Goal: Task Accomplishment & Management: Complete application form

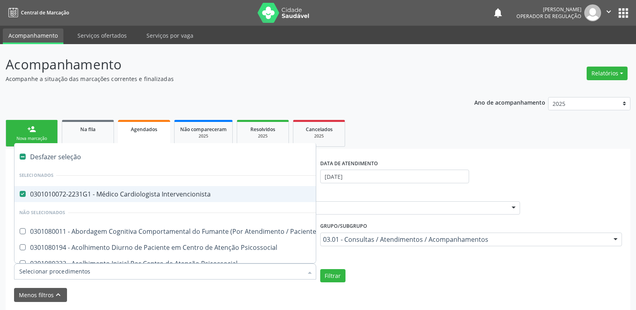
drag, startPoint x: 309, startPoint y: 267, endPoint x: 201, endPoint y: 262, distance: 108.4
click at [309, 267] on div at bounding box center [310, 273] width 12 height 14
click at [60, 160] on div "Desfazer seleção" at bounding box center [443, 157] width 859 height 16
checkbox Intervencionista "false"
click at [412, 171] on input "[DATE]" at bounding box center [394, 177] width 149 height 14
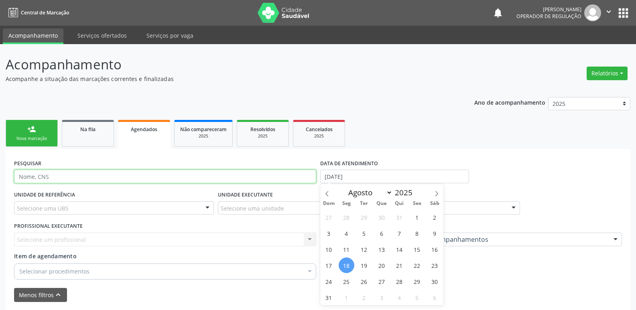
click at [47, 178] on input "text" at bounding box center [165, 177] width 302 height 14
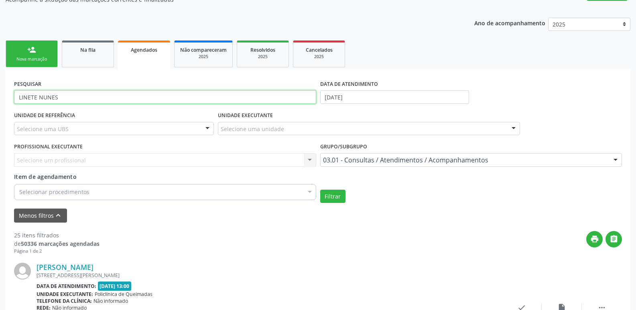
scroll to position [80, 0]
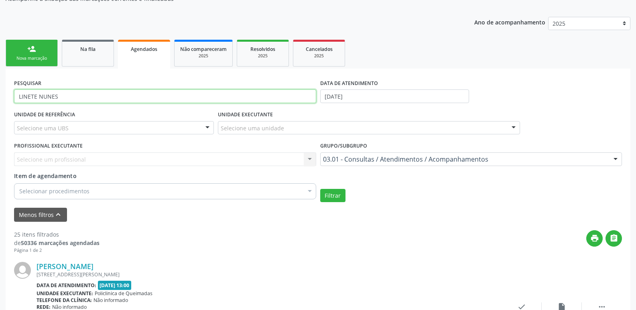
type input "LINETE NUNES"
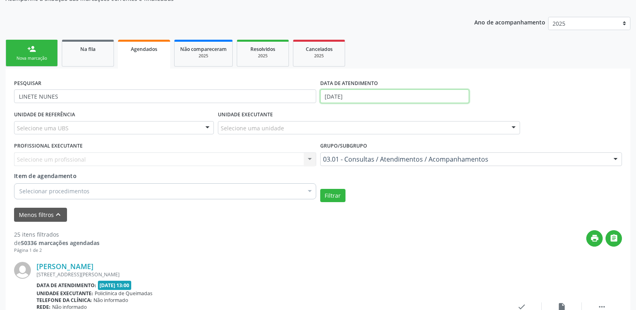
click at [347, 93] on input "[DATE]" at bounding box center [394, 96] width 149 height 14
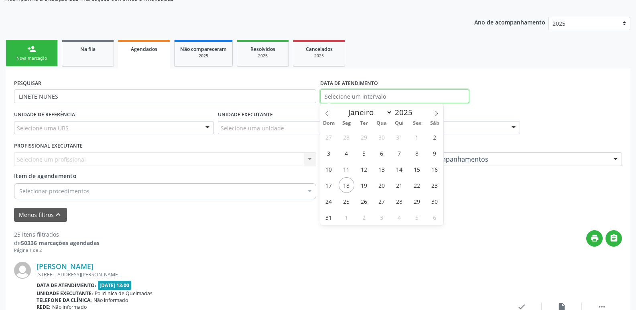
click at [320, 189] on button "Filtrar" at bounding box center [332, 196] width 25 height 14
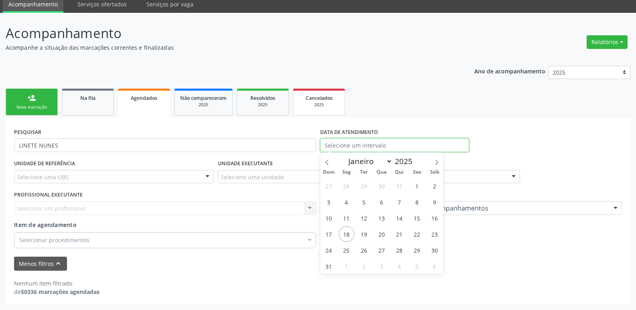
scroll to position [31, 0]
click at [483, 146] on div "PESQUISAR LINETE NUNES DATA DE ATENDIMENTO" at bounding box center [318, 141] width 612 height 31
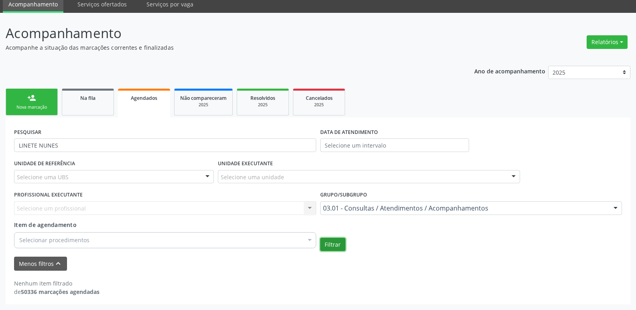
click at [338, 245] on button "Filtrar" at bounding box center [332, 245] width 25 height 14
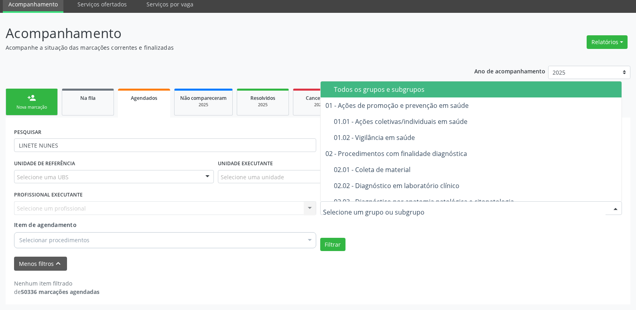
click at [380, 86] on div "Todos os grupos e subgrupos" at bounding box center [475, 89] width 283 height 6
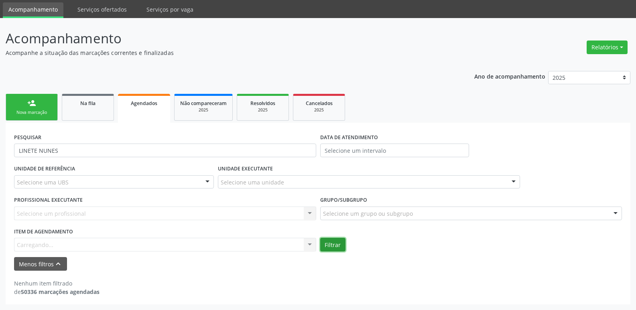
click at [328, 248] on button "Filtrar" at bounding box center [332, 245] width 25 height 14
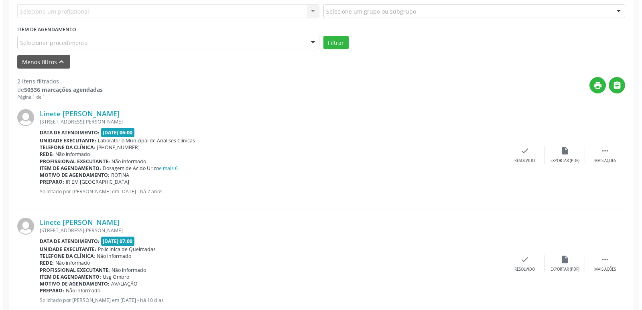
scroll to position [250, 0]
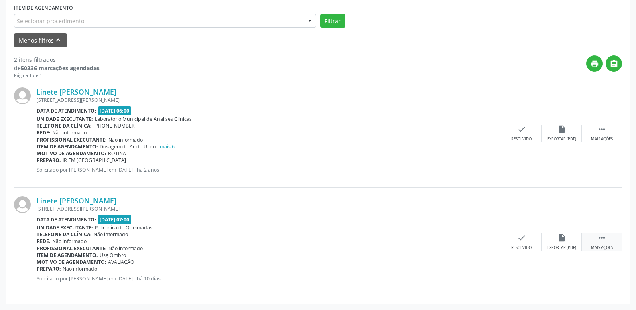
click at [609, 240] on div " Mais ações" at bounding box center [602, 242] width 40 height 17
click at [476, 239] on div "cancel Cancelar" at bounding box center [481, 242] width 40 height 17
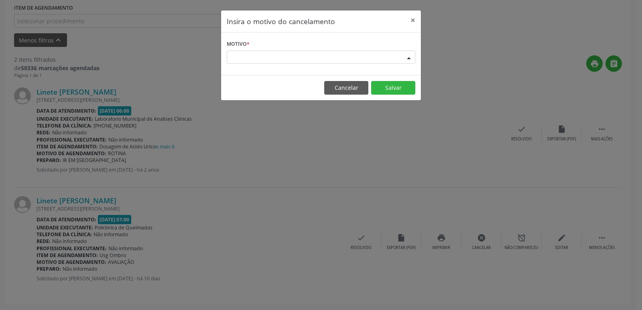
drag, startPoint x: 311, startPoint y: 52, endPoint x: 312, endPoint y: 65, distance: 12.9
click at [311, 53] on div "Escolha o motivo" at bounding box center [321, 58] width 189 height 14
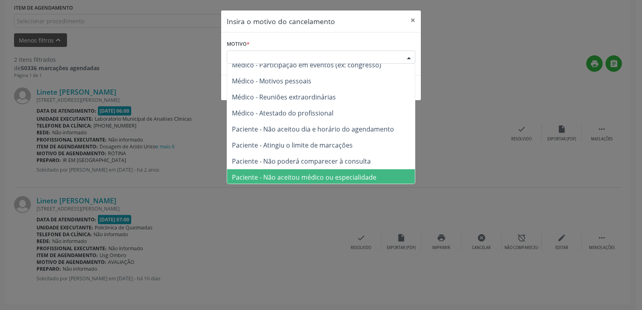
scroll to position [41, 0]
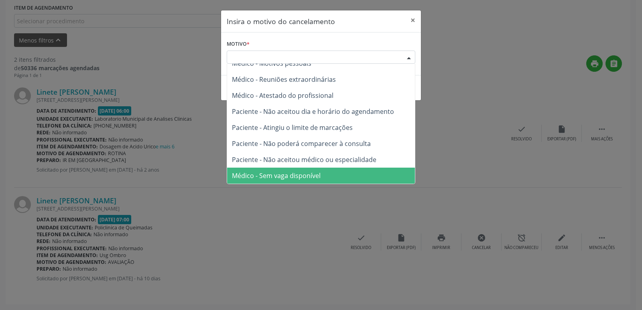
click at [292, 178] on span "Médico - Sem vaga disponível" at bounding box center [276, 175] width 89 height 9
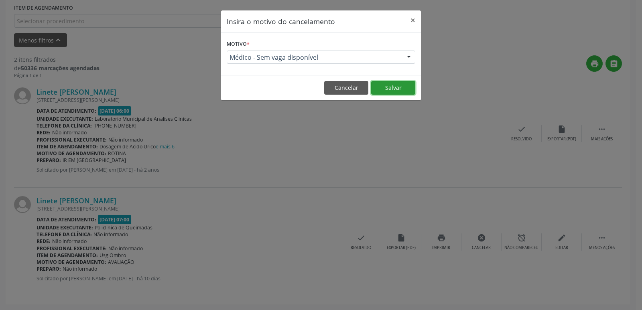
click at [391, 85] on button "Salvar" at bounding box center [393, 88] width 44 height 14
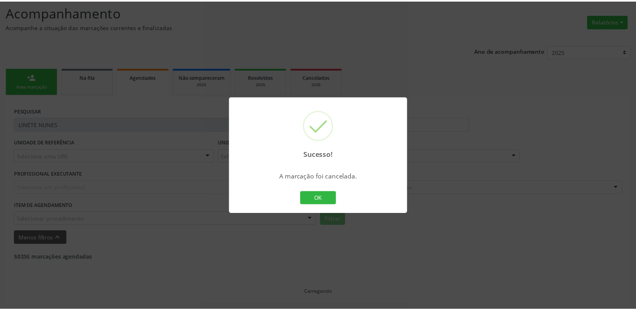
scroll to position [52, 0]
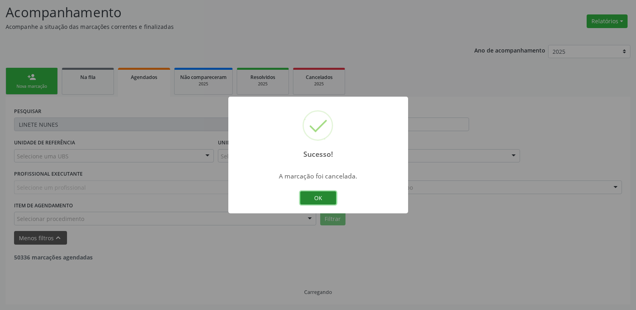
click at [321, 197] on button "OK" at bounding box center [318, 198] width 36 height 14
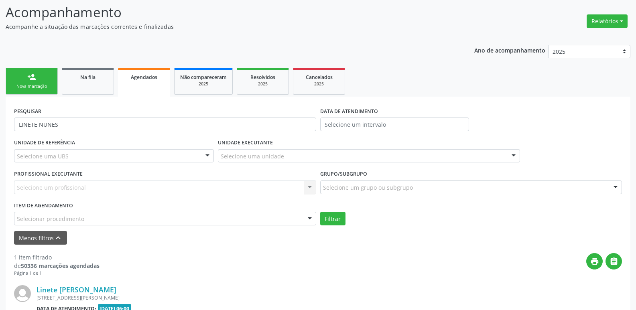
drag, startPoint x: 44, startPoint y: 64, endPoint x: 42, endPoint y: 72, distance: 8.2
click at [43, 66] on div "Ano de acompanhamento 2025 2024 2023 2022 2021 person_add Nova marcação Na fila…" at bounding box center [318, 216] width 625 height 355
click at [42, 72] on link "person_add Nova marcação" at bounding box center [32, 81] width 52 height 27
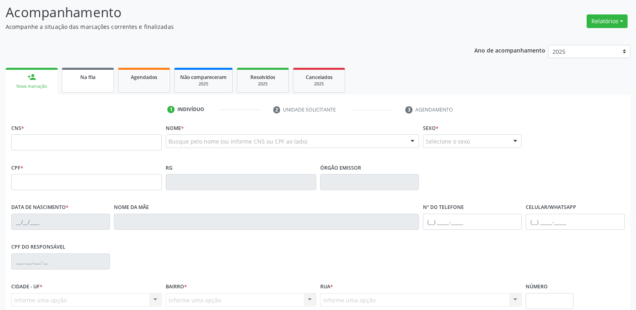
click at [87, 87] on link "Na fila" at bounding box center [88, 80] width 52 height 25
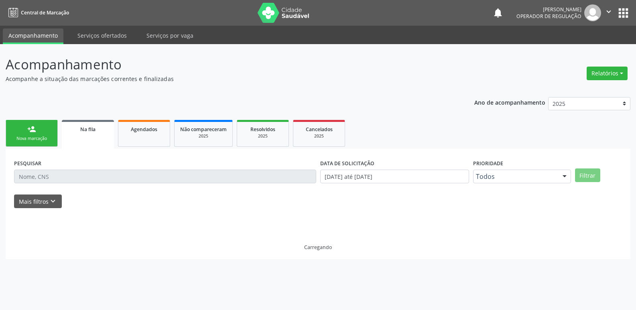
scroll to position [0, 0]
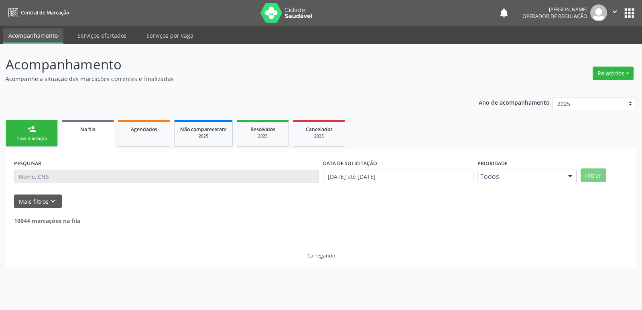
click at [62, 175] on input "text" at bounding box center [166, 177] width 305 height 14
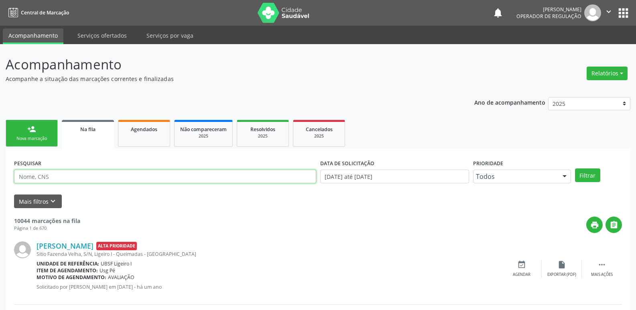
drag, startPoint x: 62, startPoint y: 175, endPoint x: 75, endPoint y: 172, distance: 13.6
click at [73, 173] on input "text" at bounding box center [165, 177] width 302 height 14
type input "[PERSON_NAME]"
click at [575, 169] on button "Filtrar" at bounding box center [587, 176] width 25 height 14
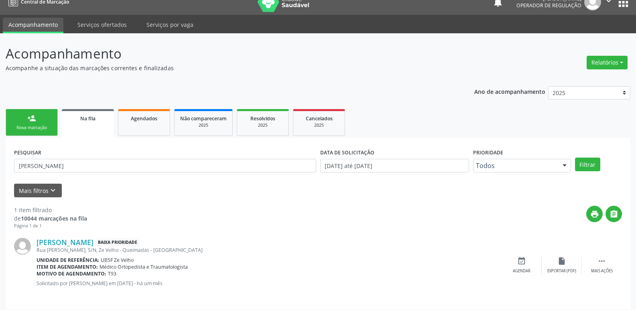
scroll to position [16, 0]
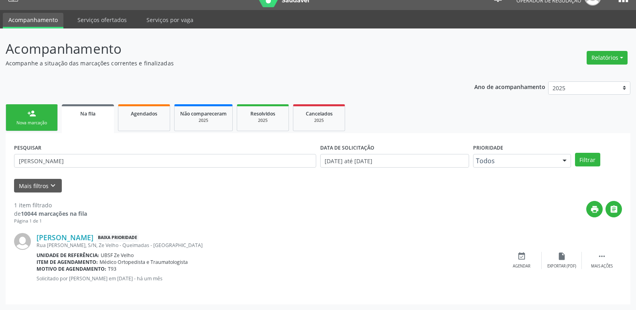
click at [28, 122] on div "Nova marcação" at bounding box center [32, 123] width 40 height 6
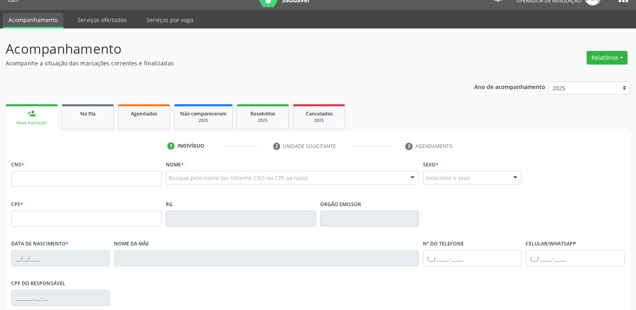
drag, startPoint x: 193, startPoint y: 177, endPoint x: 167, endPoint y: 177, distance: 26.9
click at [181, 183] on input "JOSEMACHADO DA S" at bounding box center [286, 182] width 234 height 16
click at [244, 181] on input "[PERSON_NAME] DA S" at bounding box center [286, 182] width 234 height 16
click at [181, 181] on input "[PERSON_NAME]" at bounding box center [286, 182] width 234 height 16
type input "[PERSON_NAME]"
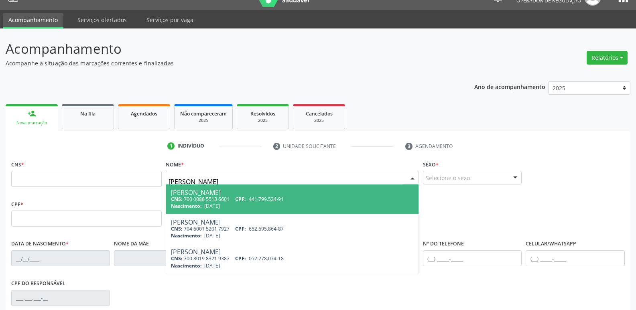
click at [280, 201] on span "441.799.524-91" at bounding box center [266, 199] width 35 height 7
type input "700 0088 5513 6601"
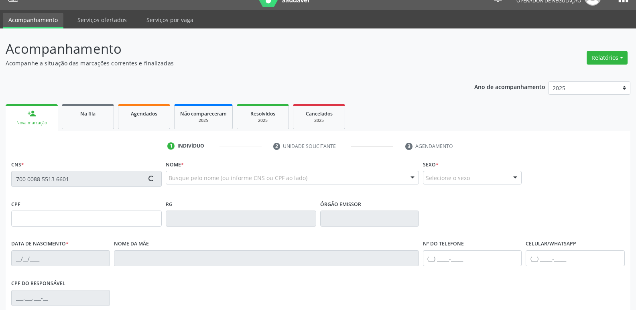
type input "441.799.524-91"
type input "[DATE]"
type input "[PERSON_NAME]"
type input "[PHONE_NUMBER]"
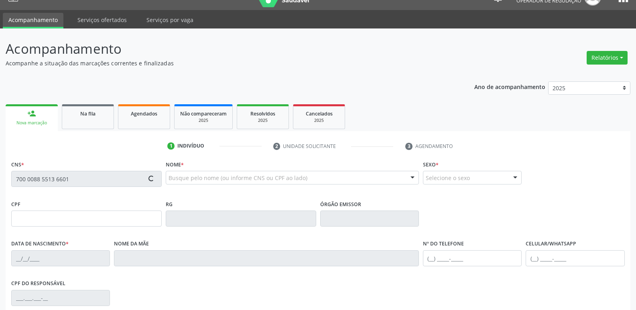
type input "034.600.984-73"
type input "44"
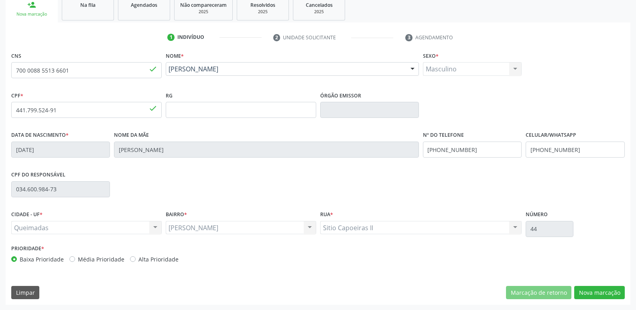
scroll to position [125, 0]
drag, startPoint x: 609, startPoint y: 292, endPoint x: 642, endPoint y: 277, distance: 36.1
click at [629, 284] on div "CNS 700 0088 5513 6601 done Nome * [PERSON_NAME] [PERSON_NAME] CNS: 700 0088 55…" at bounding box center [318, 176] width 625 height 255
drag, startPoint x: 323, startPoint y: 252, endPoint x: 455, endPoint y: 275, distance: 134.4
click at [323, 253] on div "Prioridade * Baixa Prioridade Média Prioridade Alta Prioridade" at bounding box center [317, 255] width 617 height 26
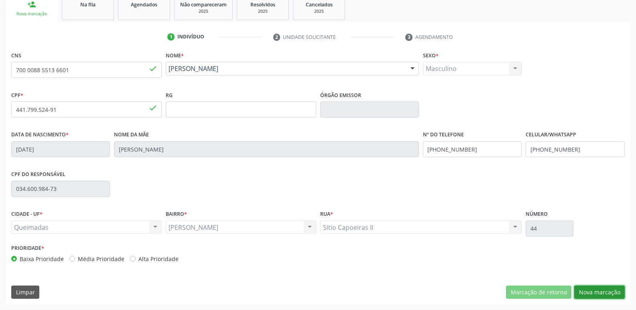
click at [596, 292] on button "Nova marcação" at bounding box center [599, 293] width 51 height 14
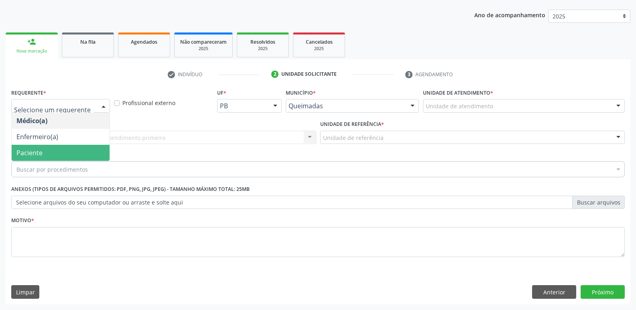
drag, startPoint x: 44, startPoint y: 147, endPoint x: 62, endPoint y: 138, distance: 20.1
click at [45, 147] on span "Paciente" at bounding box center [61, 153] width 98 height 16
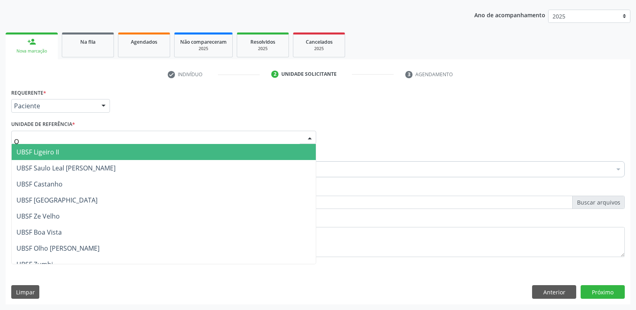
type input "OL"
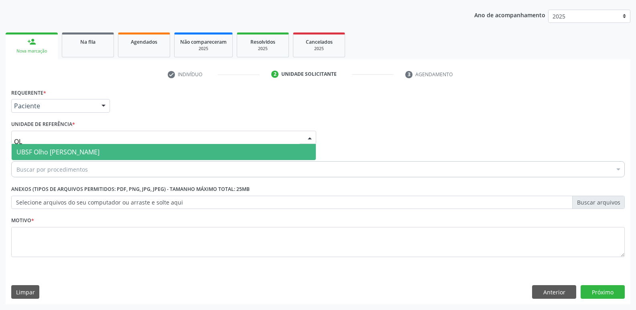
drag, startPoint x: 51, startPoint y: 148, endPoint x: 56, endPoint y: 158, distance: 11.7
click at [51, 148] on span "UBSF Olho [PERSON_NAME]" at bounding box center [57, 152] width 83 height 9
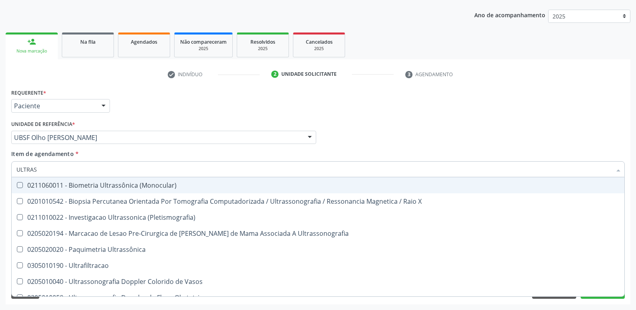
type input "ULTRASS"
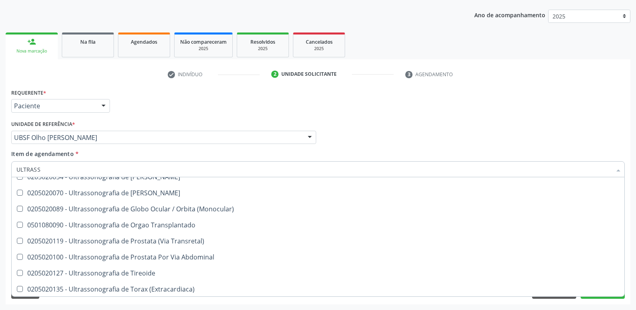
scroll to position [250, 0]
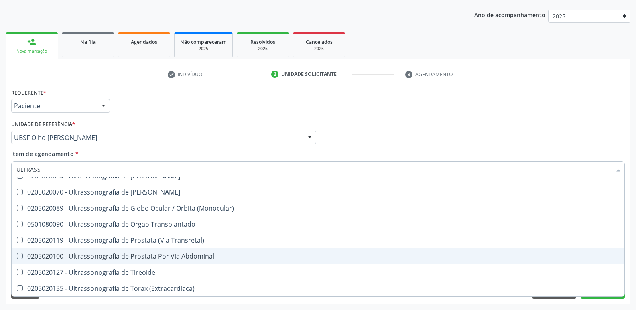
click at [175, 253] on div "0205020100 - Ultrassonografia de Prostata Por Via Abdominal" at bounding box center [317, 256] width 603 height 6
checkbox Abdominal "true"
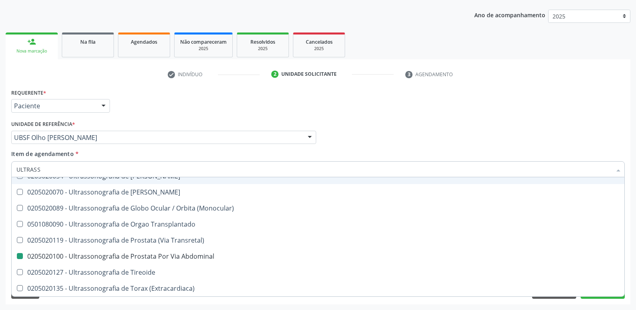
click at [361, 141] on div "Médico Solicitante Por favor, selecione a Unidade de Atendimento primeiro Nenhu…" at bounding box center [317, 133] width 617 height 31
checkbox X "true"
checkbox Abdominal "false"
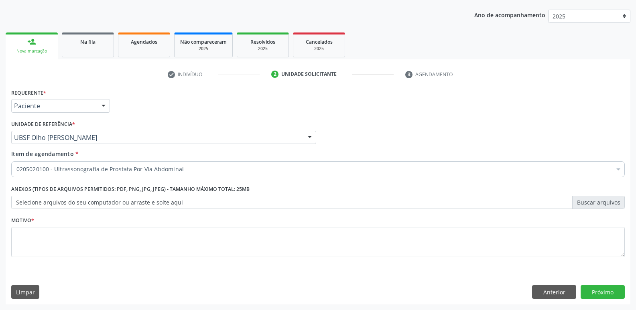
scroll to position [0, 0]
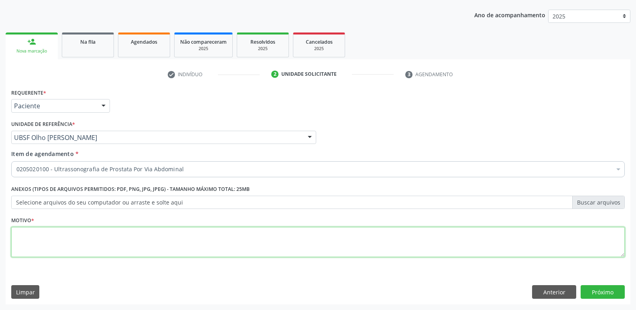
click at [86, 251] on textarea at bounding box center [317, 242] width 613 height 30
paste textarea "VAI NO PONTO DE ÔNIBUS EM FRENTE AO SARAU AS 06:00"
drag, startPoint x: 0, startPoint y: 241, endPoint x: 0, endPoint y: 233, distance: 7.6
click at [0, 238] on div "Acompanhamento Acompanhe a situação das marcações correntes e finalizadas Relat…" at bounding box center [318, 133] width 636 height 353
type textarea "AVALIAÇÃO"
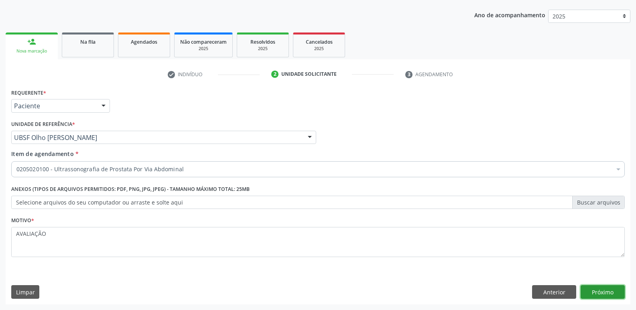
click at [590, 295] on button "Próximo" at bounding box center [603, 292] width 44 height 14
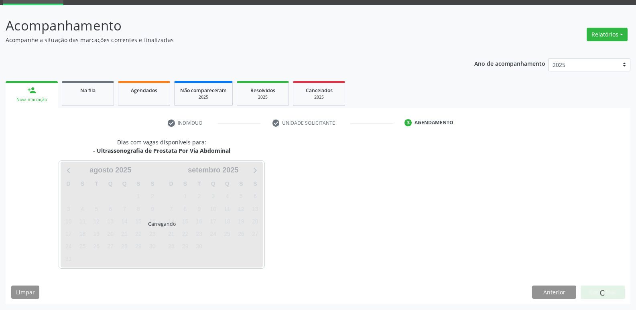
scroll to position [39, 0]
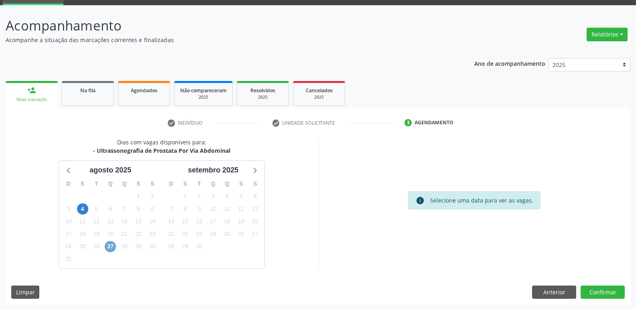
click at [109, 249] on span "27" at bounding box center [110, 246] width 11 height 11
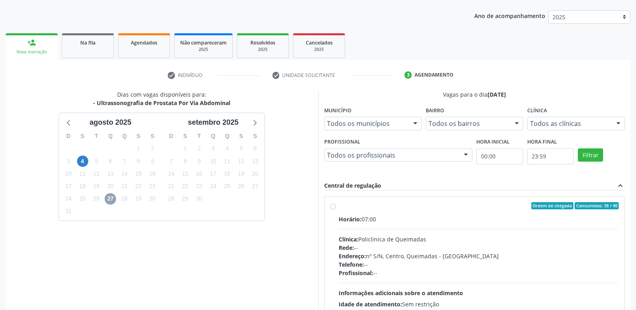
scroll to position [155, 0]
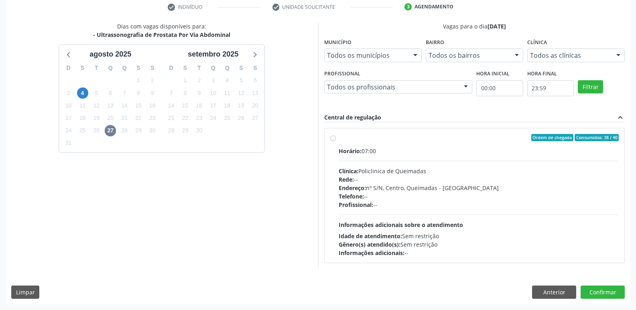
drag, startPoint x: 522, startPoint y: 195, endPoint x: 556, endPoint y: 226, distance: 46.0
click at [525, 195] on div "Telefone: --" at bounding box center [479, 196] width 280 height 8
click at [336, 141] on input "Ordem de chegada Consumidos: 38 / 40 Horário: 07:00 Clínica: Policlinica de Que…" at bounding box center [333, 137] width 6 height 7
radio input "true"
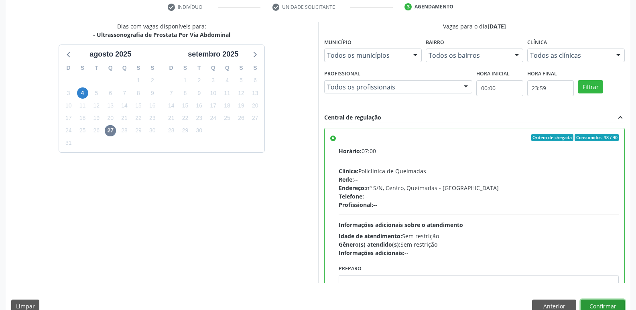
click at [592, 301] on button "Confirmar" at bounding box center [603, 307] width 44 height 14
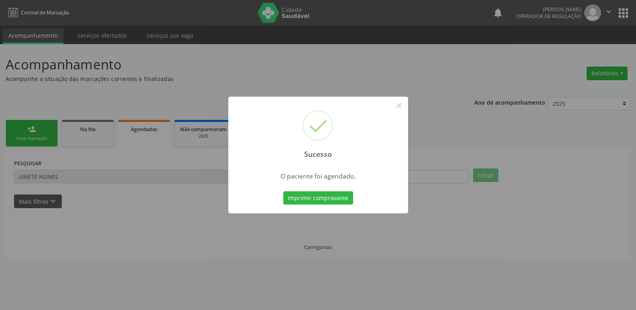
scroll to position [0, 0]
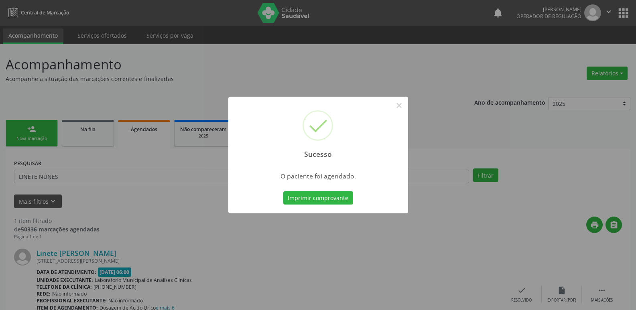
click at [283, 191] on button "Imprimir comprovante" at bounding box center [318, 198] width 70 height 14
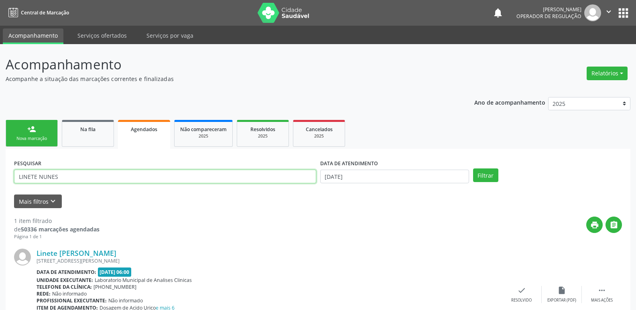
click at [125, 172] on input "LINETE NUNES" at bounding box center [165, 177] width 302 height 14
type input "[PERSON_NAME]"
click at [473, 169] on button "Filtrar" at bounding box center [485, 176] width 25 height 14
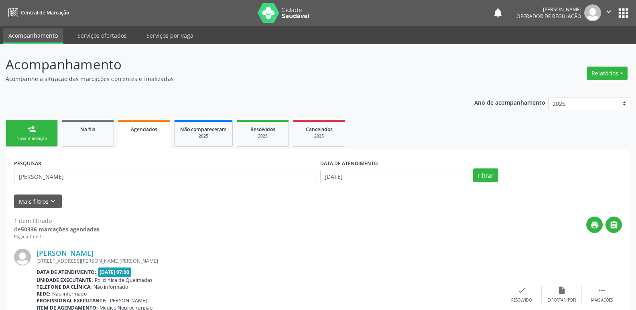
click at [623, 16] on button "apps" at bounding box center [623, 13] width 14 height 14
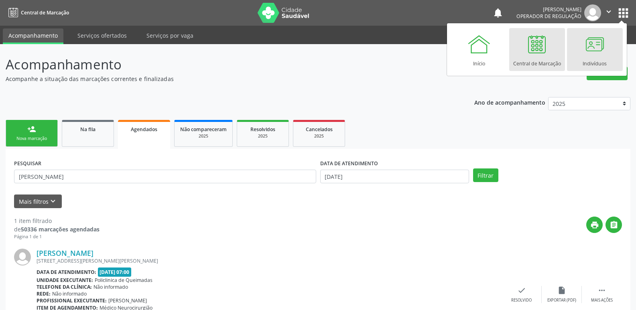
click at [597, 48] on div at bounding box center [595, 44] width 24 height 24
